Goal: Find specific page/section: Find specific page/section

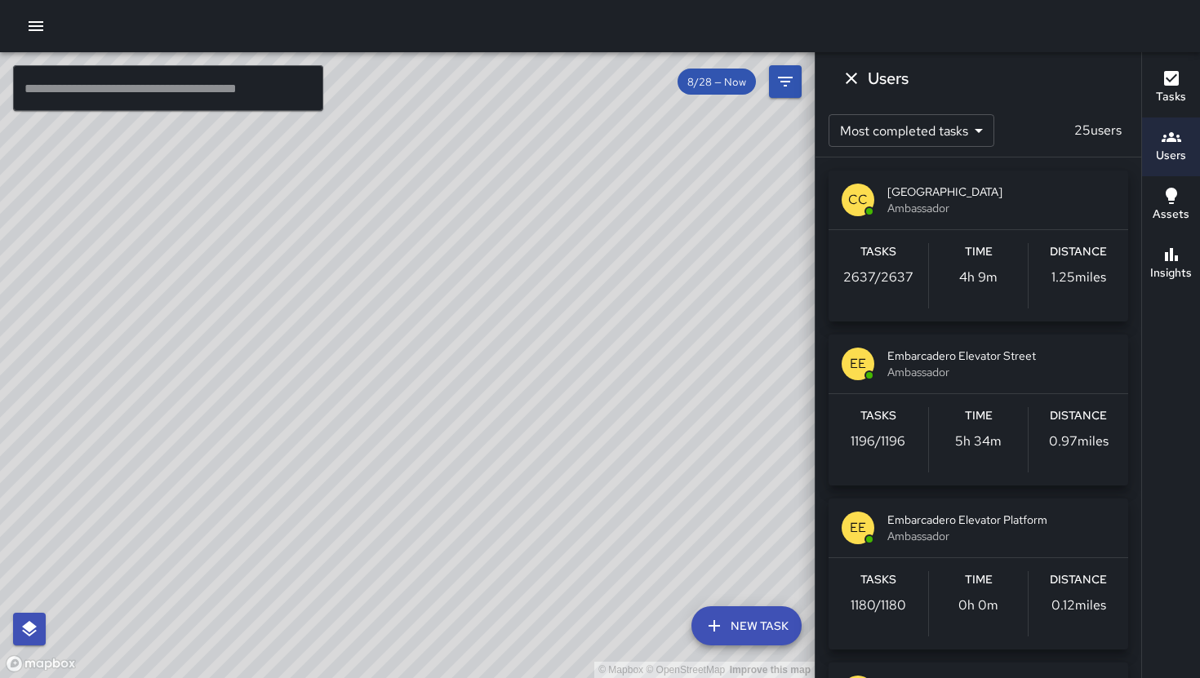
scroll to position [555, 0]
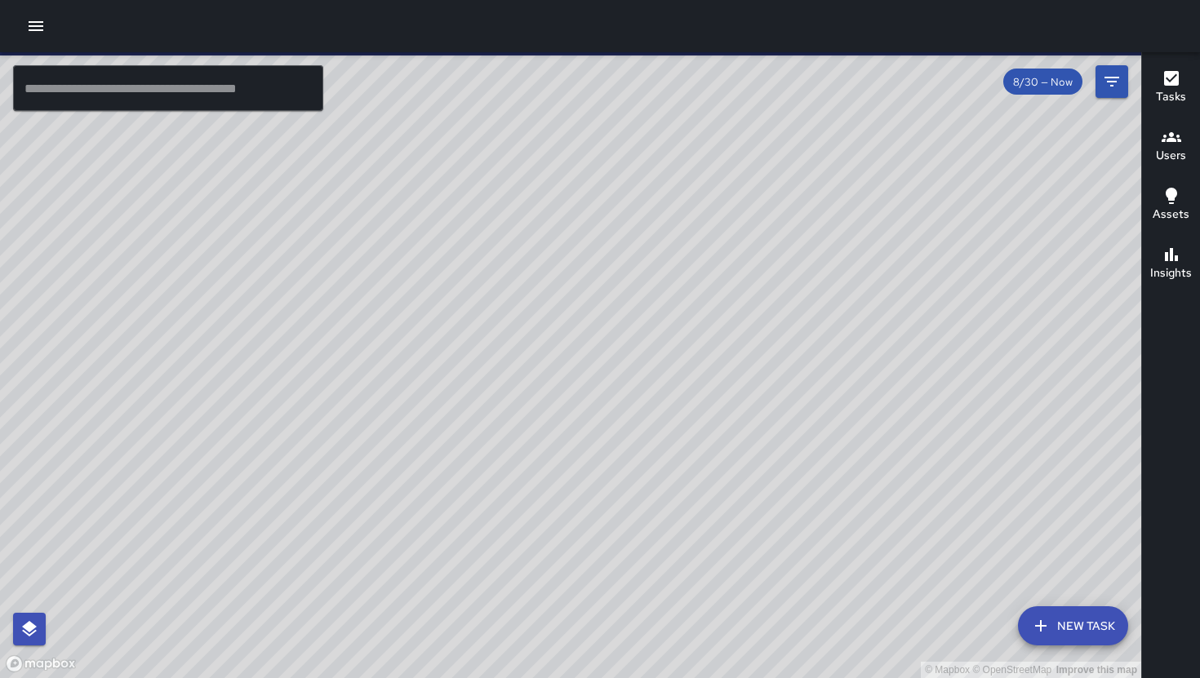
click at [1165, 149] on h6 "Users" at bounding box center [1171, 156] width 30 height 18
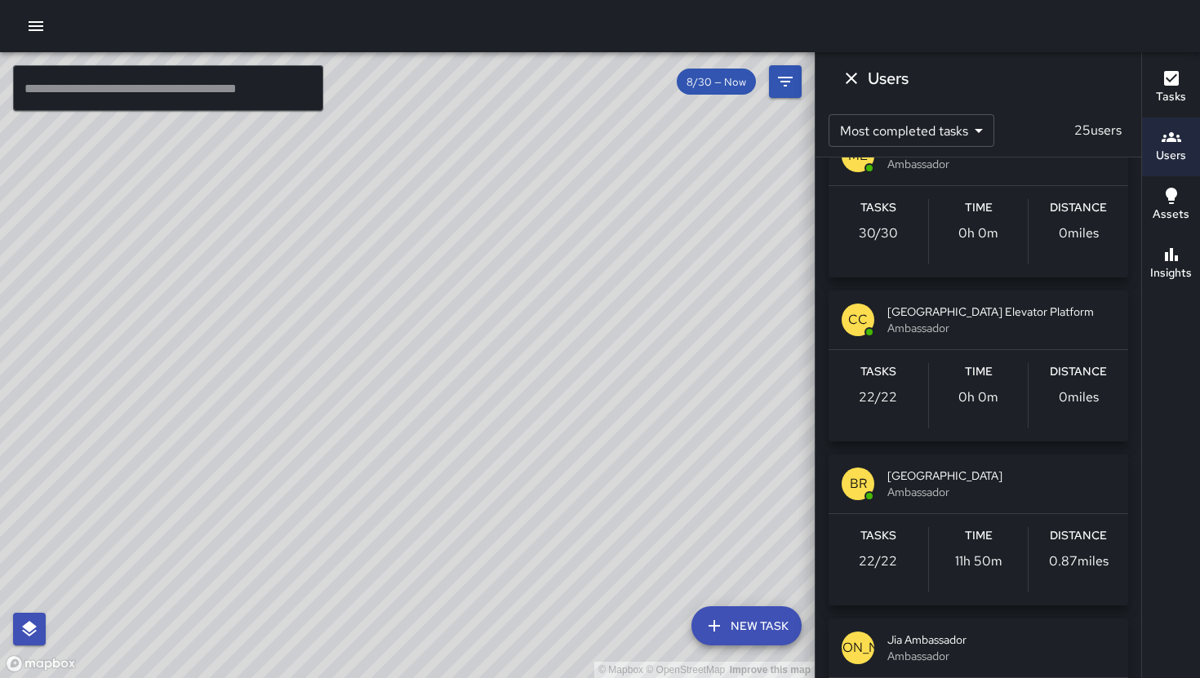
scroll to position [1855, 0]
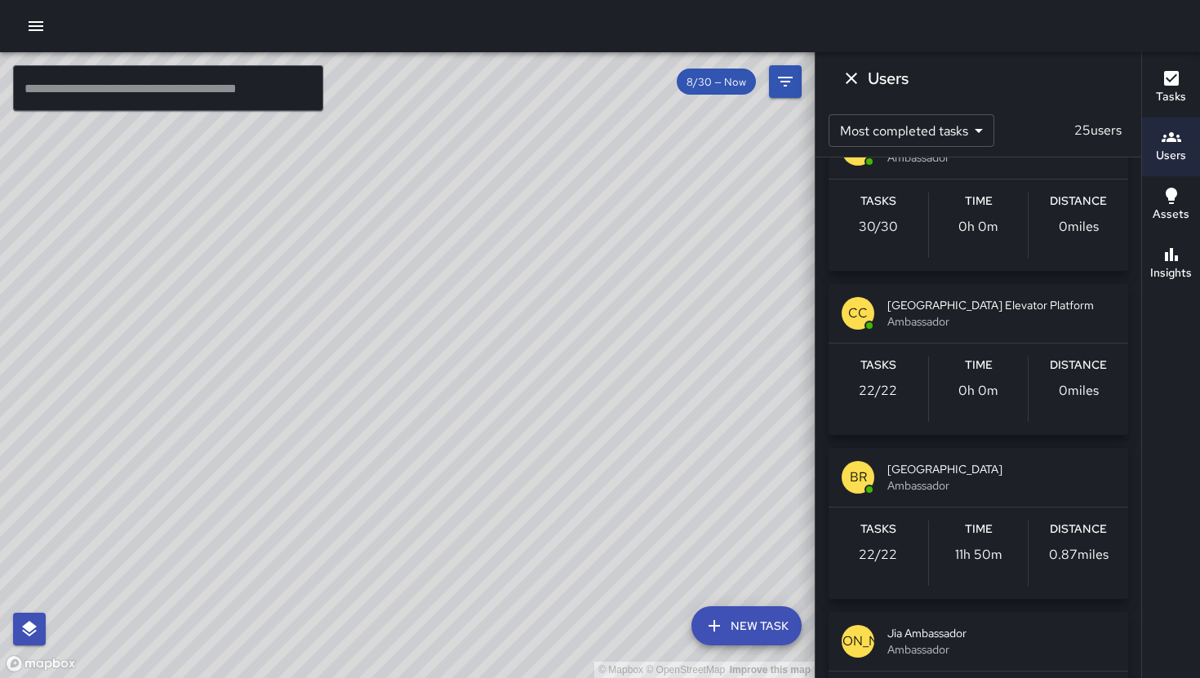
click at [934, 397] on div "Time 0h 0m" at bounding box center [979, 389] width 100 height 65
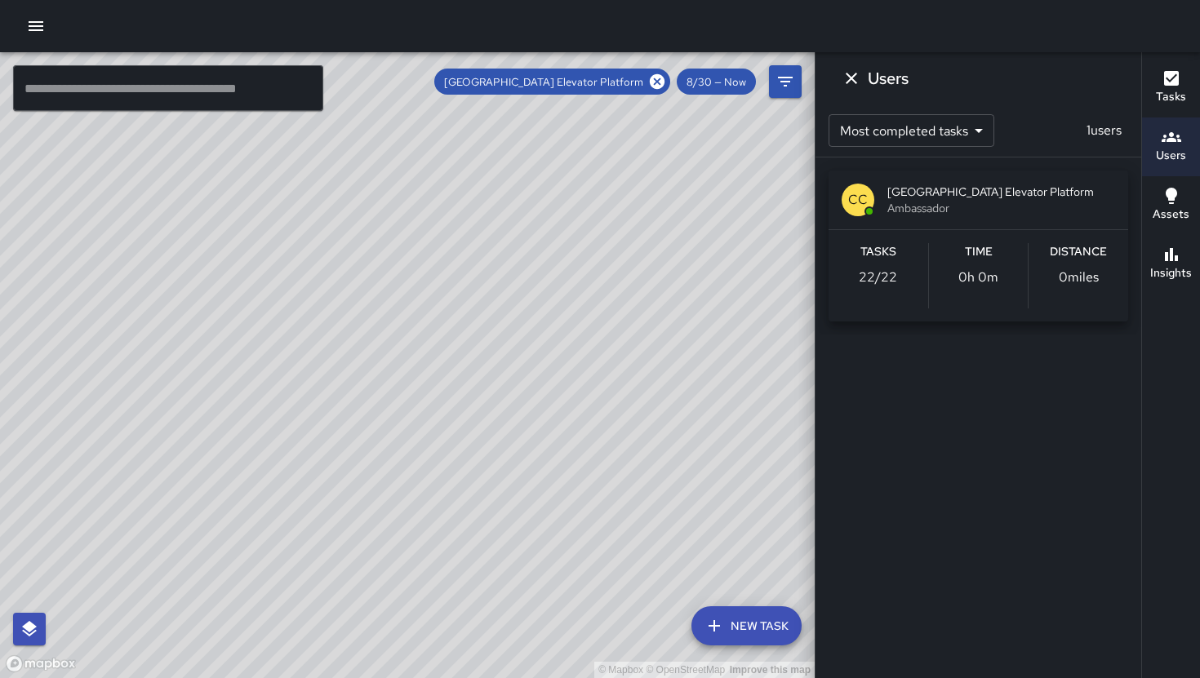
scroll to position [0, 0]
